Goal: Find specific page/section: Find specific page/section

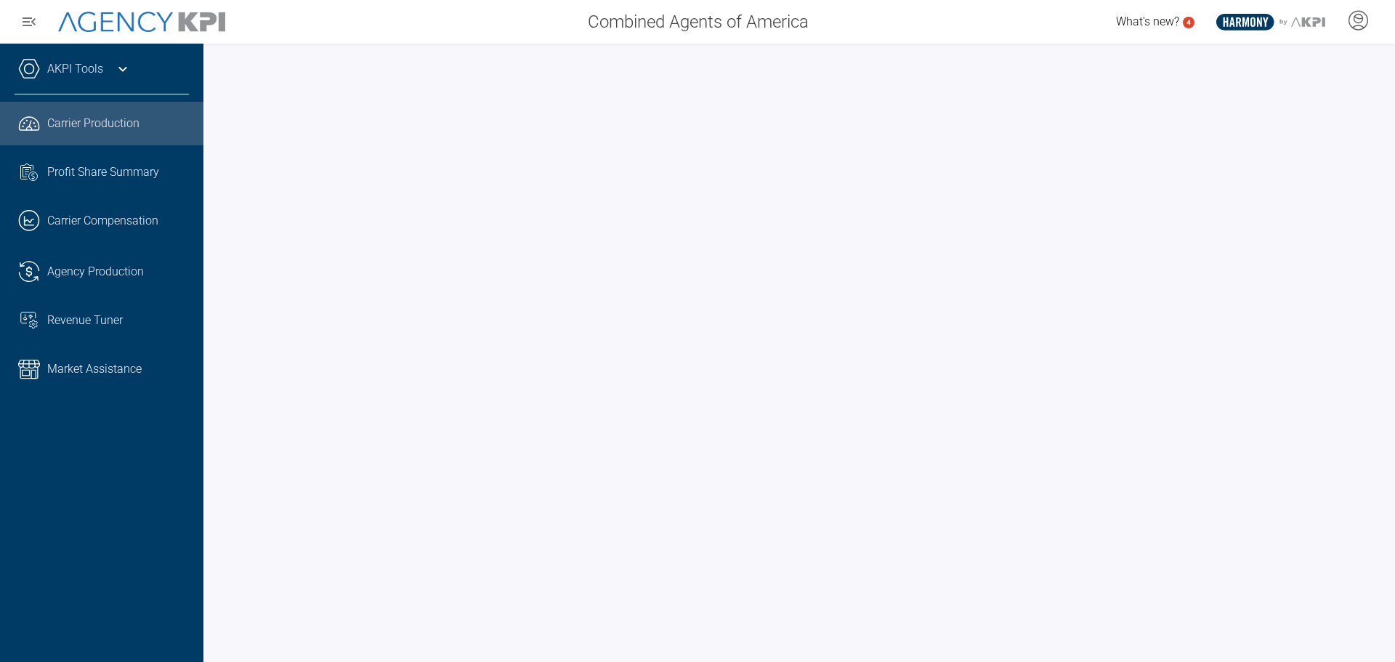
click at [89, 81] on div "AKPI Tools" at bounding box center [102, 76] width 174 height 36
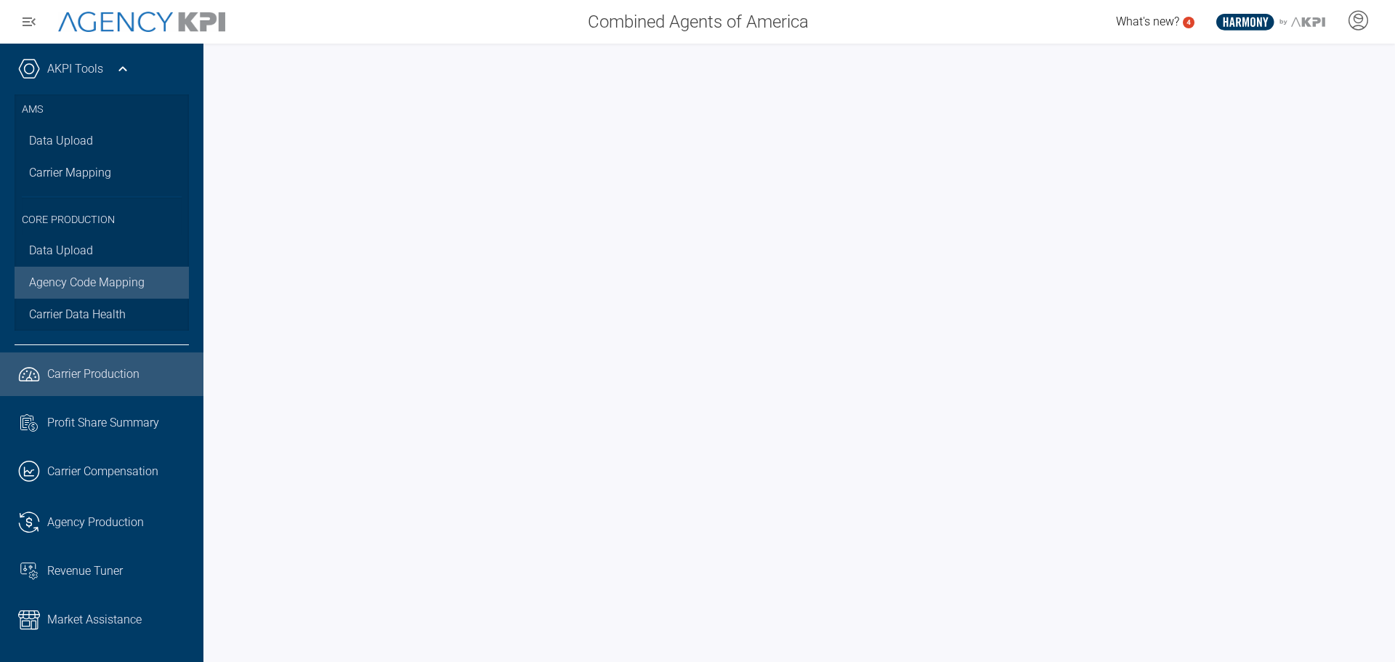
click at [94, 274] on link "Agency Code Mapping" at bounding box center [102, 283] width 174 height 32
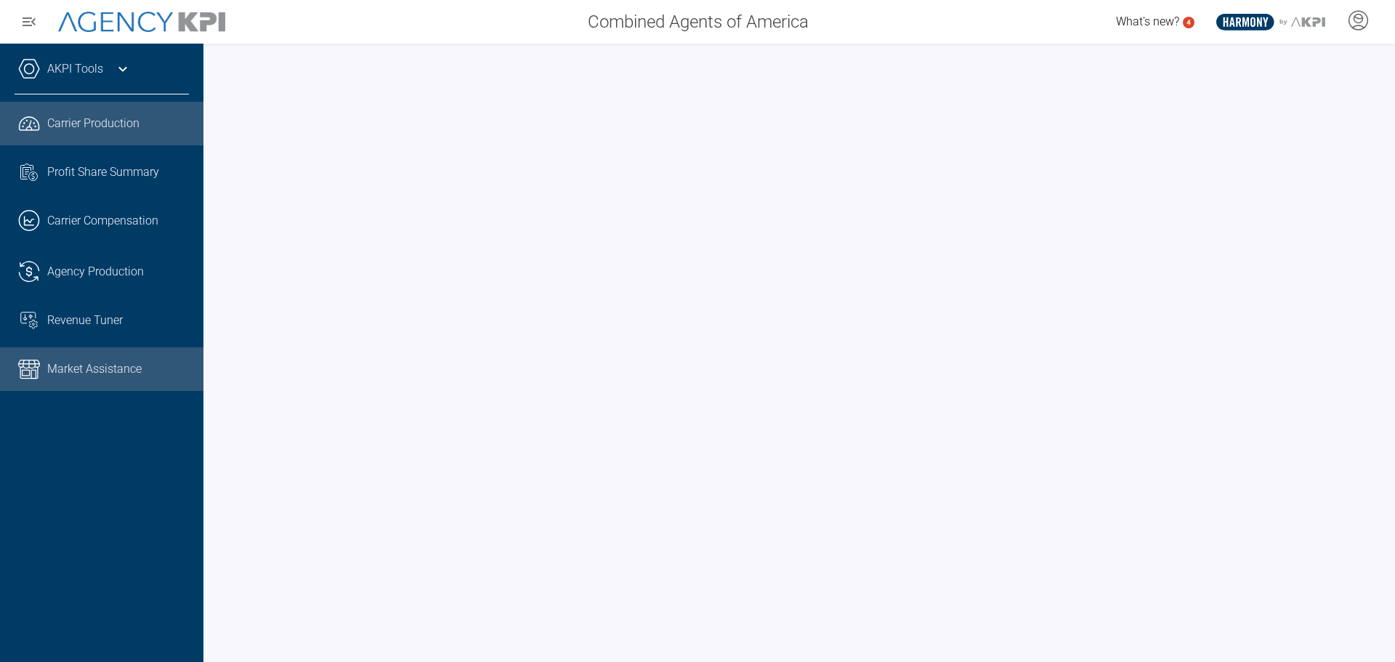
click at [139, 375] on span "Market Assistance" at bounding box center [94, 368] width 94 height 17
drag, startPoint x: 77, startPoint y: 71, endPoint x: 78, endPoint y: 64, distance: 7.3
click at [78, 71] on link "AKPI Tools" at bounding box center [75, 68] width 56 height 17
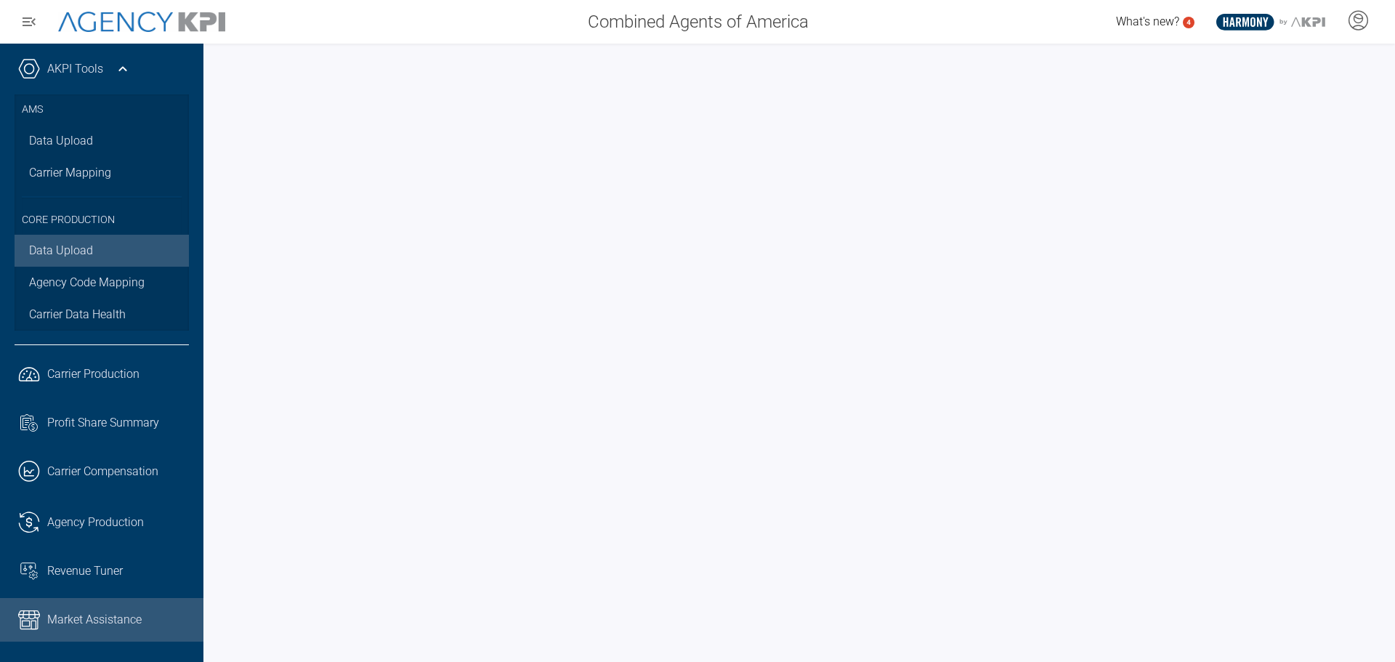
click at [88, 250] on link "Data Upload" at bounding box center [102, 251] width 174 height 32
click at [124, 609] on link "Market Assistance" at bounding box center [101, 620] width 203 height 44
